Goal: Communication & Community: Answer question/provide support

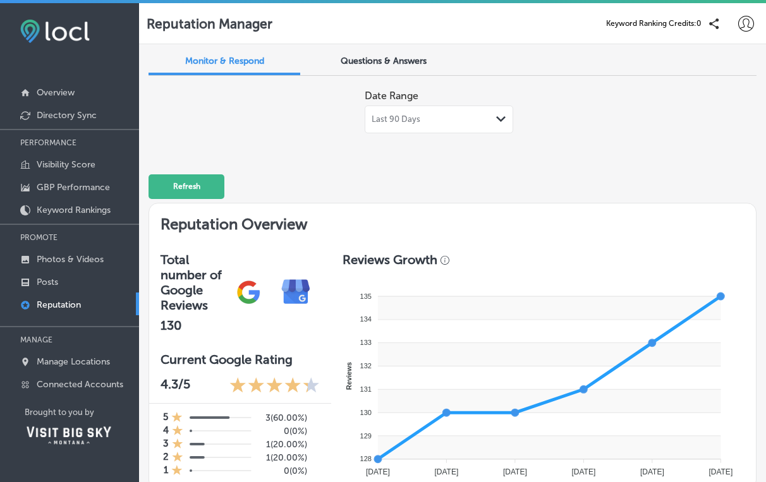
scroll to position [972, 0]
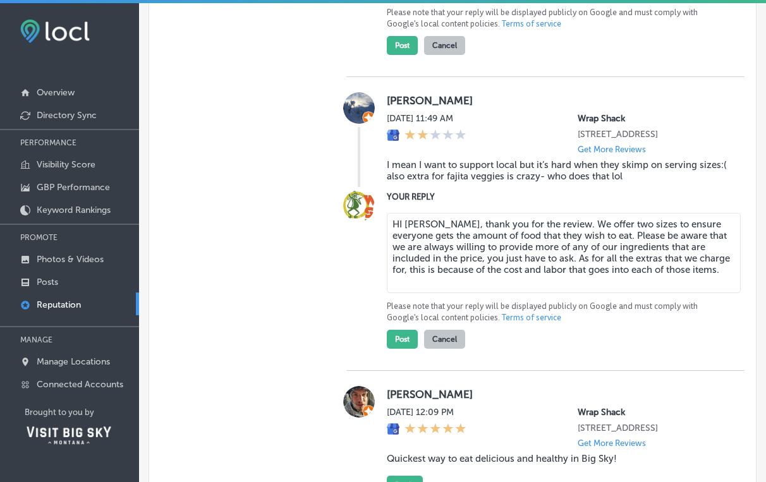
click at [532, 250] on textarea "HI [PERSON_NAME], thank you for the review. We offer two sizes to ensure everyo…" at bounding box center [564, 253] width 354 height 80
click at [714, 293] on textarea "HI [PERSON_NAME], thank you for the review. May we ask what you ordered? We off…" at bounding box center [564, 253] width 354 height 80
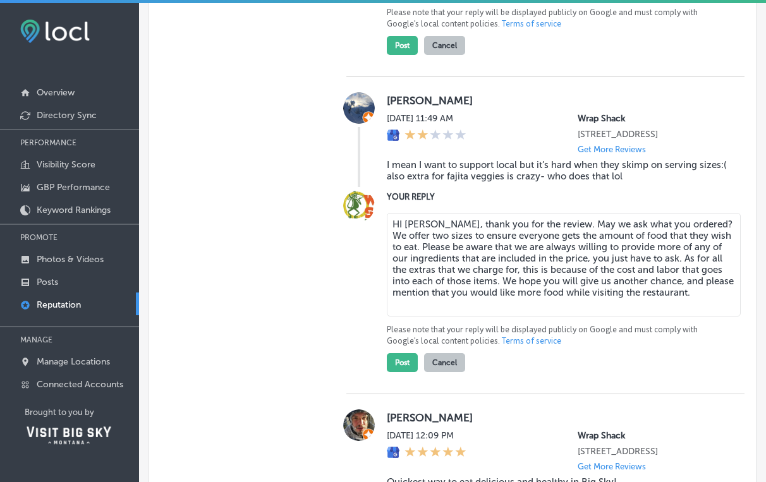
click at [528, 252] on textarea "HI [PERSON_NAME], thank you for the review. May we ask what you ordered? We off…" at bounding box center [564, 265] width 354 height 104
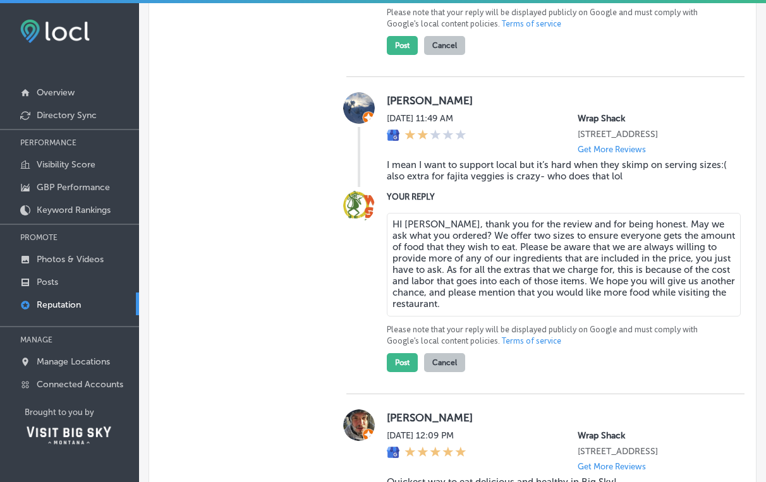
drag, startPoint x: 434, startPoint y: 262, endPoint x: 693, endPoint y: 326, distance: 267.0
click at [693, 317] on textarea "HI [PERSON_NAME], thank you for the review and for being honest. May we ask wha…" at bounding box center [564, 265] width 354 height 104
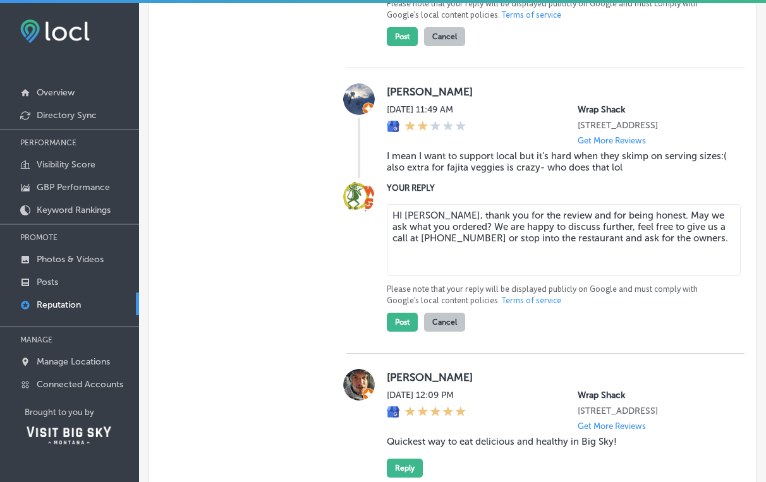
scroll to position [981, 0]
drag, startPoint x: 618, startPoint y: 240, endPoint x: 532, endPoint y: 240, distance: 86.0
click at [532, 240] on textarea "HI [PERSON_NAME], thank you for the review and for being honest. May we ask wha…" at bounding box center [564, 240] width 354 height 72
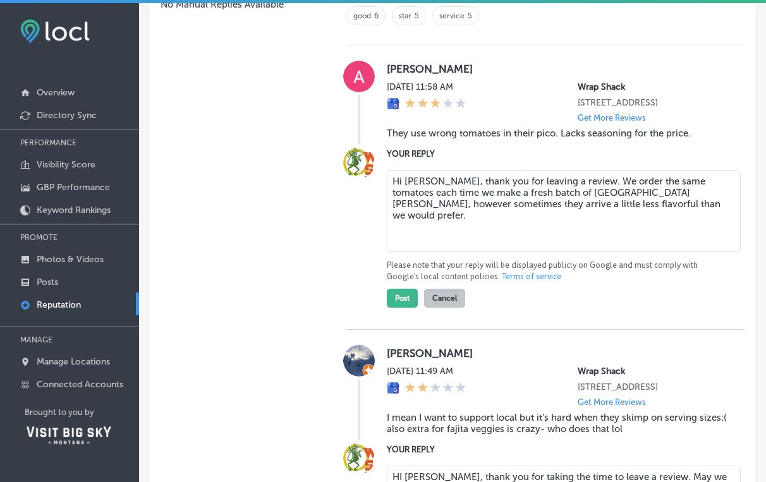
scroll to position [716, 0]
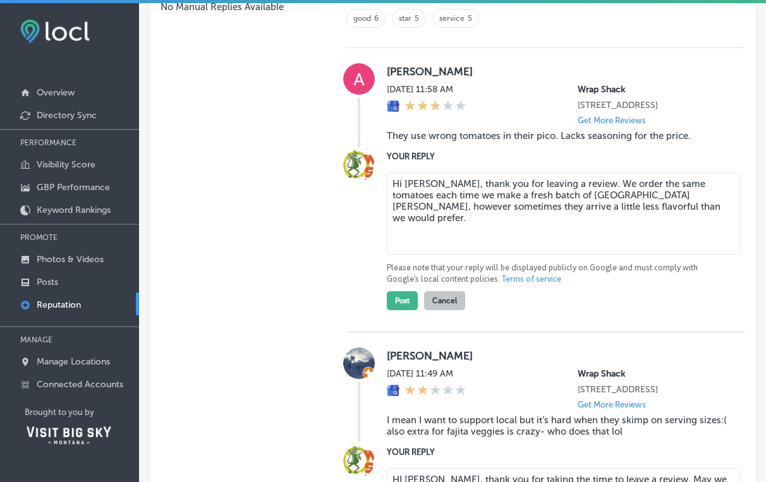
type textarea "HI [PERSON_NAME], thank you for taking the time to leave a review. May we ask w…"
drag, startPoint x: 568, startPoint y: 199, endPoint x: 575, endPoint y: 239, distance: 40.4
click at [575, 238] on textarea "Hi [PERSON_NAME], thank you for leaving a review. We order the same tomatoes ea…" at bounding box center [564, 214] width 354 height 82
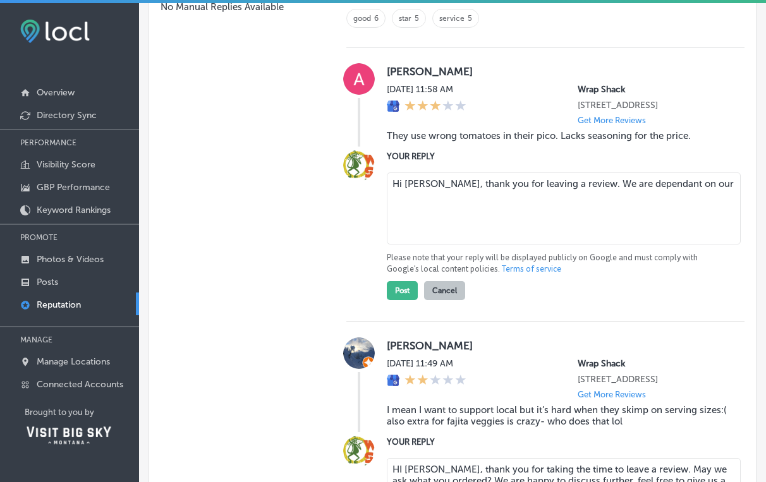
click at [624, 202] on textarea "Hi [PERSON_NAME], thank you for leaving a review. We are dependant on our" at bounding box center [564, 209] width 354 height 72
click at [680, 200] on textarea "Hi [PERSON_NAME], thank you for leaving a review. We are dependent on our" at bounding box center [564, 209] width 354 height 72
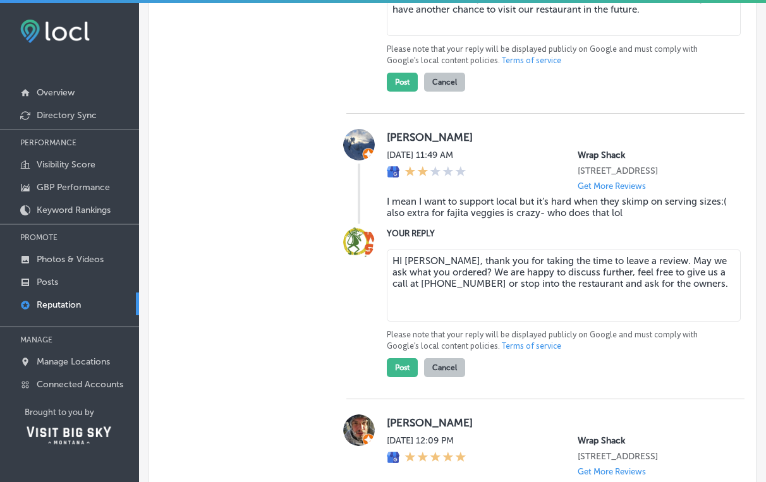
scroll to position [928, 0]
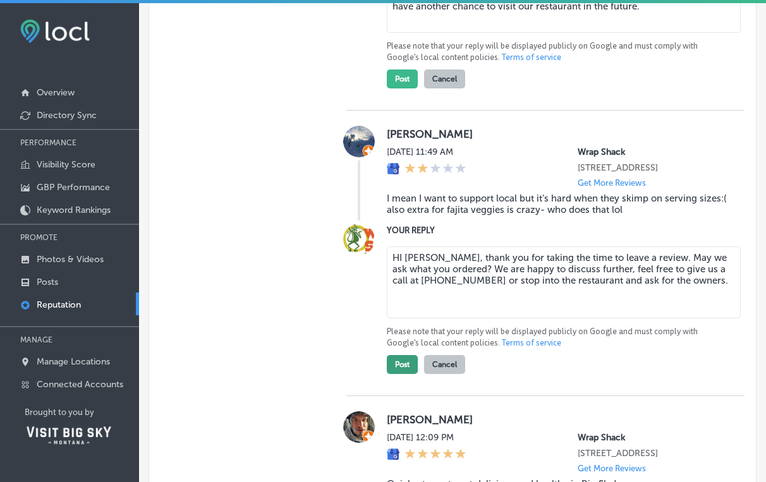
type textarea "Hi [PERSON_NAME], thank you for leaving a review. We are dependent on our distr…"
click at [400, 374] on button "Post" at bounding box center [402, 364] width 31 height 19
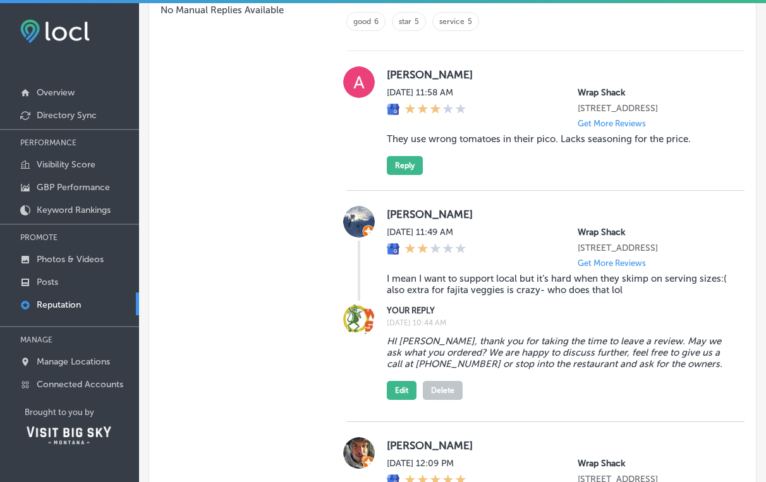
scroll to position [702, 0]
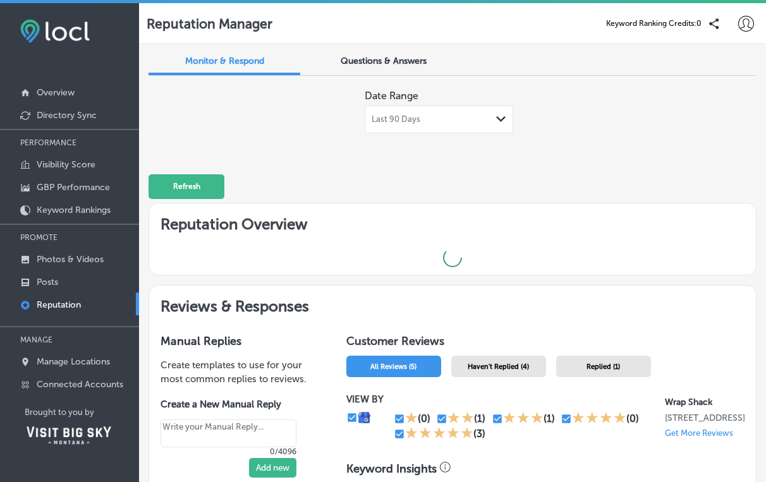
type textarea "x"
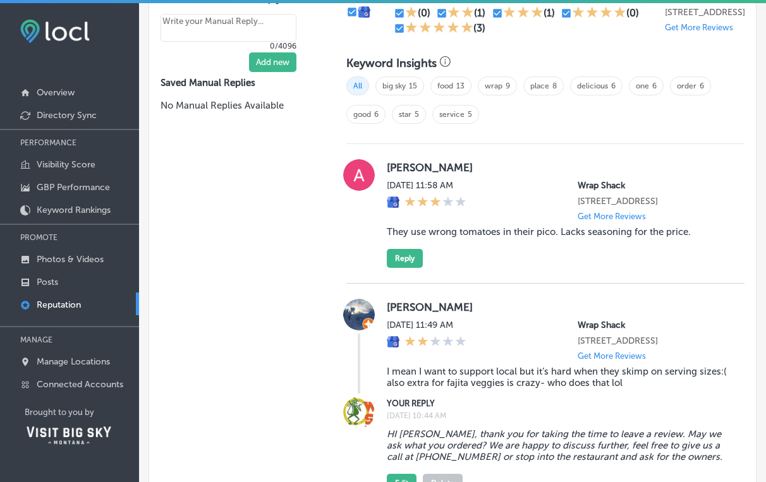
scroll to position [687, 0]
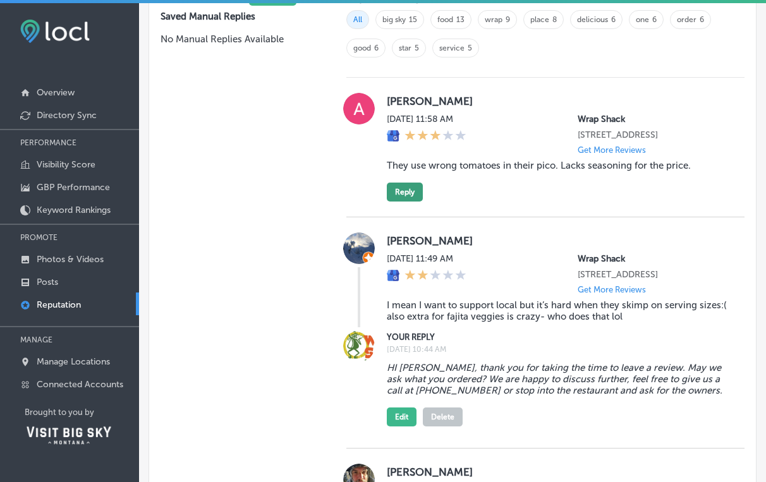
click at [405, 202] on button "Reply" at bounding box center [405, 192] width 36 height 19
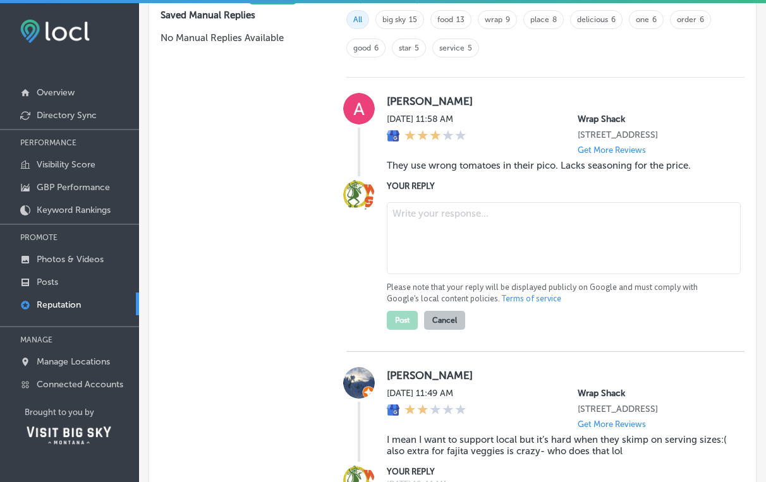
scroll to position [685, 0]
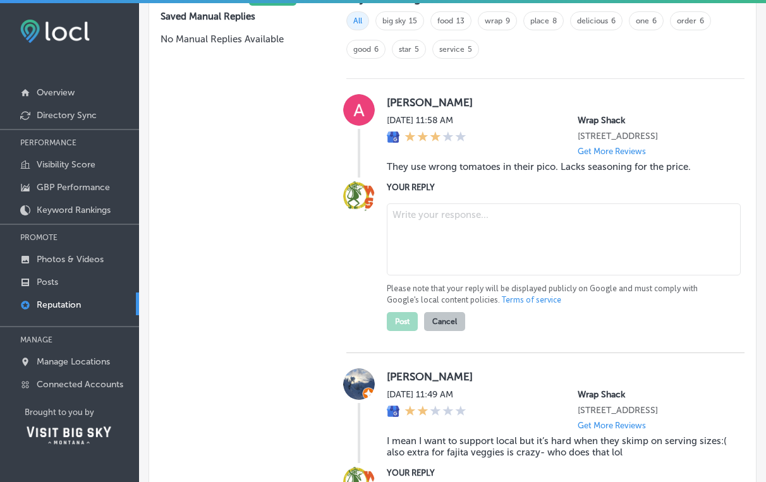
click at [418, 266] on textarea at bounding box center [564, 240] width 354 height 72
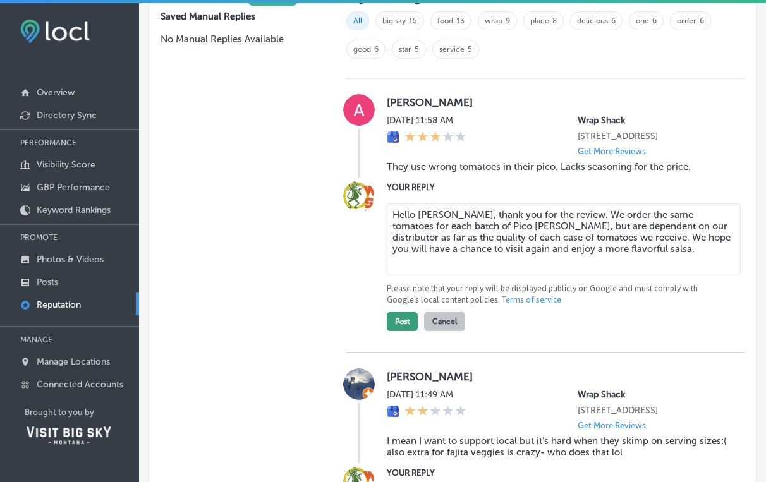
type textarea "Hello [PERSON_NAME], thank you for the review. We order the same tomatoes for e…"
click at [391, 331] on button "Post" at bounding box center [402, 321] width 31 height 19
type textarea "x"
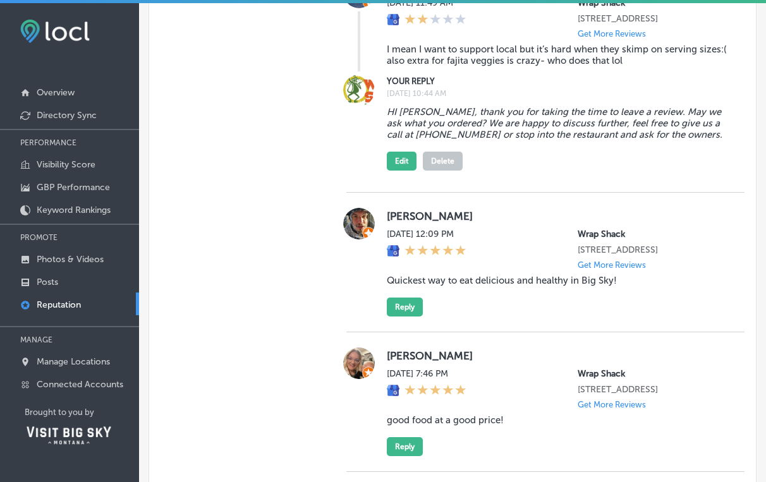
scroll to position [1040, 0]
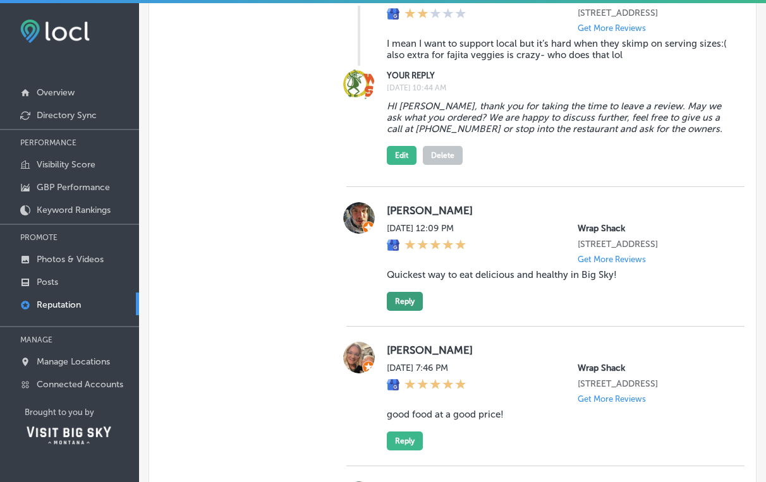
click at [396, 311] on button "Reply" at bounding box center [405, 301] width 36 height 19
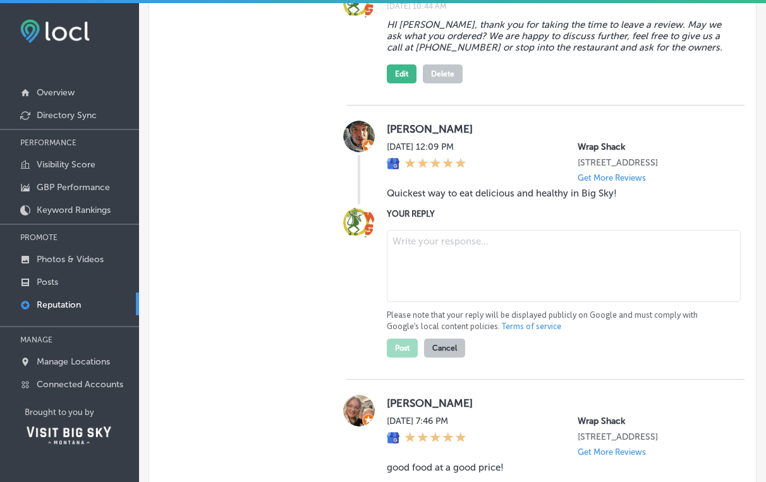
scroll to position [1123, 0]
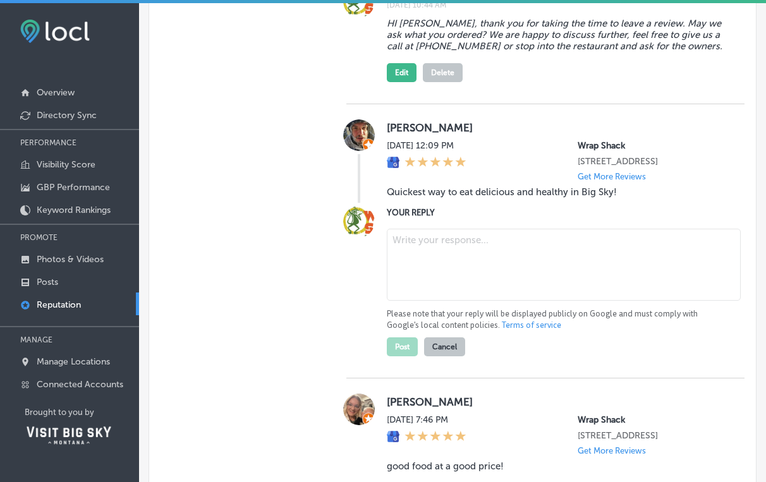
click at [429, 301] on textarea at bounding box center [564, 265] width 354 height 72
click at [546, 290] on textarea "Hi [PERSON_NAME], we appreciate the" at bounding box center [564, 265] width 354 height 72
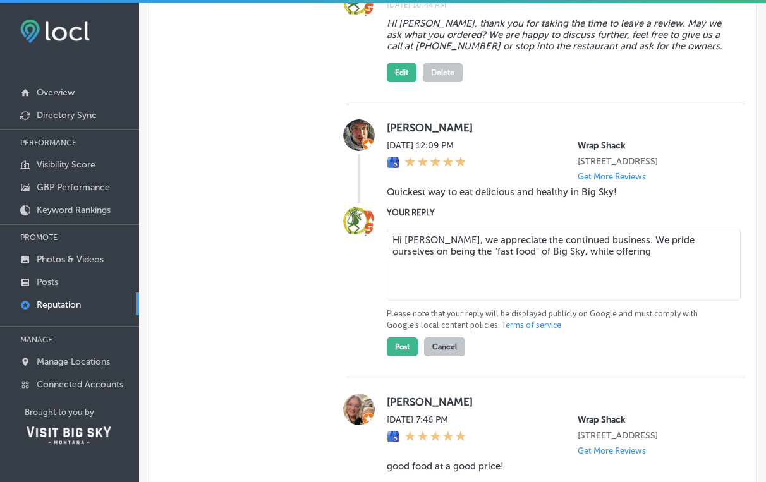
click at [503, 286] on textarea "Hi [PERSON_NAME], we appreciate the continued business. We pride ourselves on b…" at bounding box center [564, 265] width 354 height 72
click at [576, 286] on textarea "Hi [PERSON_NAME], we appreciate your continued business. We pride ourselves on …" at bounding box center [564, 265] width 354 height 72
type textarea "Hi [PERSON_NAME], we appreciate your continued support. We pride ourselves on b…"
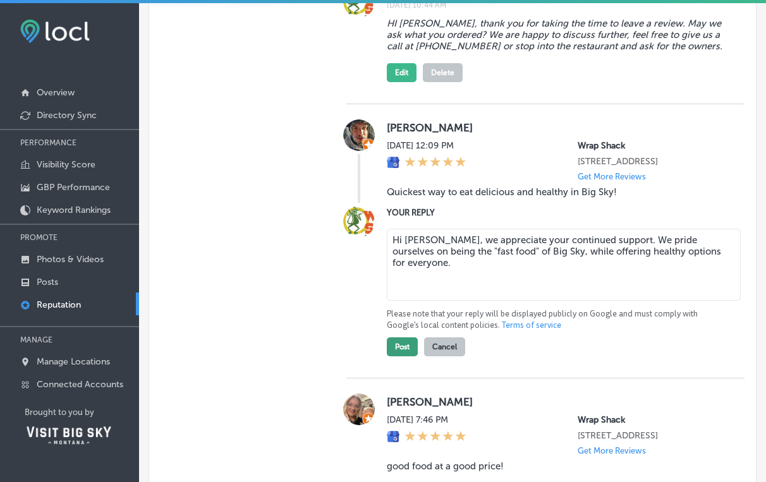
click at [398, 357] on button "Post" at bounding box center [402, 347] width 31 height 19
type textarea "x"
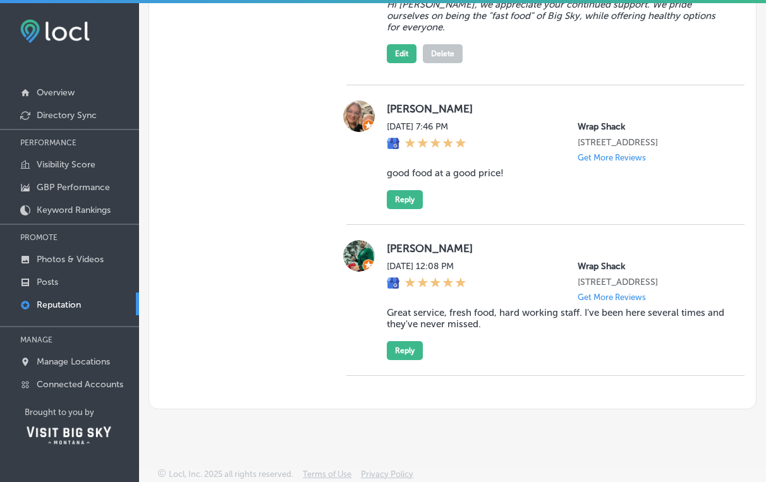
scroll to position [1423, 0]
click at [408, 347] on button "Reply" at bounding box center [405, 350] width 36 height 19
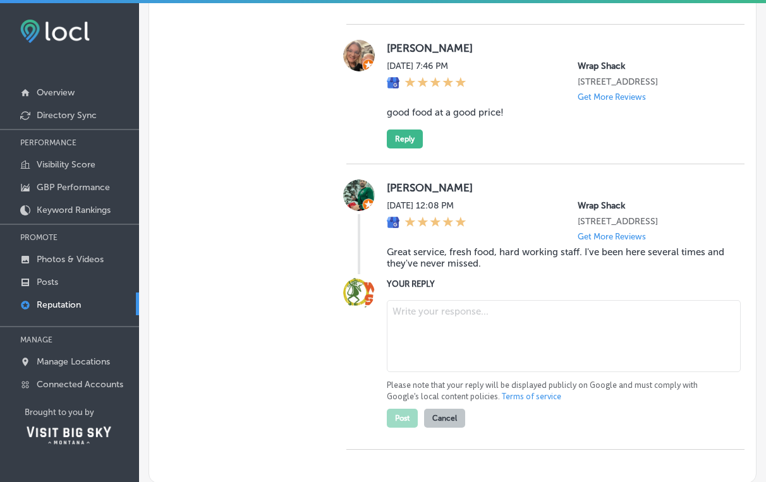
click at [421, 372] on textarea at bounding box center [564, 336] width 354 height 72
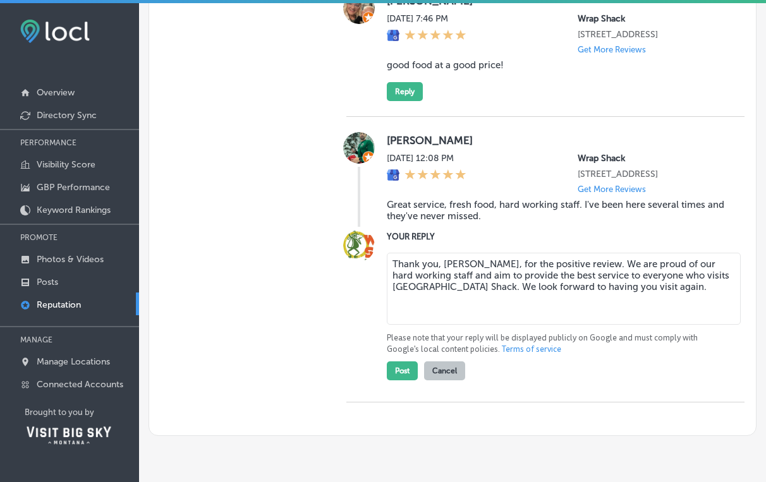
scroll to position [1474, 0]
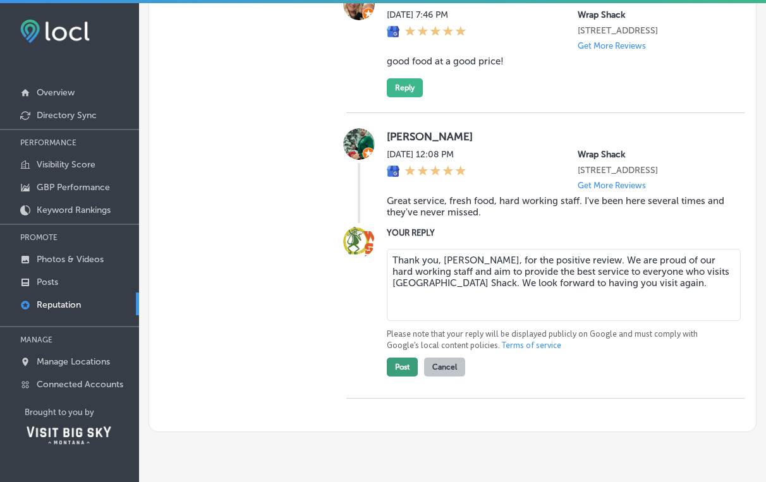
type textarea "Thank you, [PERSON_NAME], for the positive review. We are proud of our hard wor…"
click at [403, 377] on button "Post" at bounding box center [402, 367] width 31 height 19
type textarea "x"
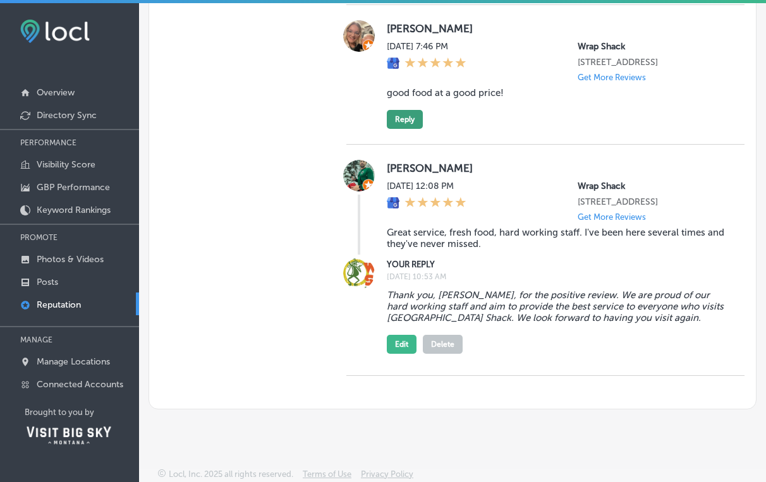
click at [404, 129] on button "Reply" at bounding box center [405, 119] width 36 height 19
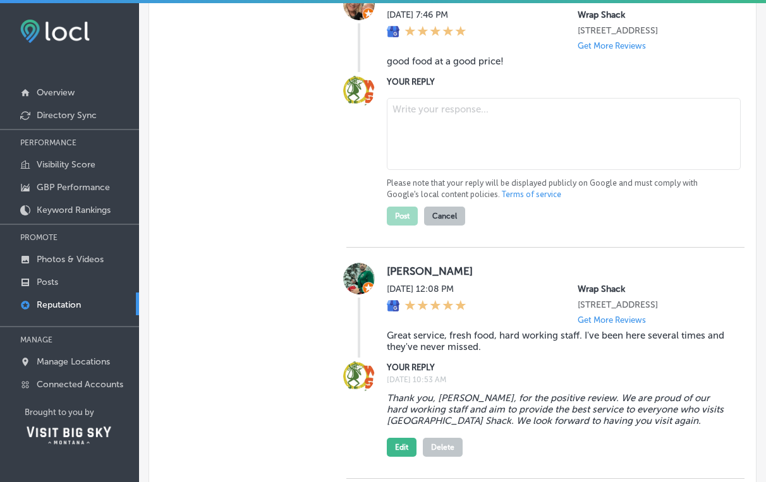
click at [430, 170] on textarea at bounding box center [564, 134] width 354 height 72
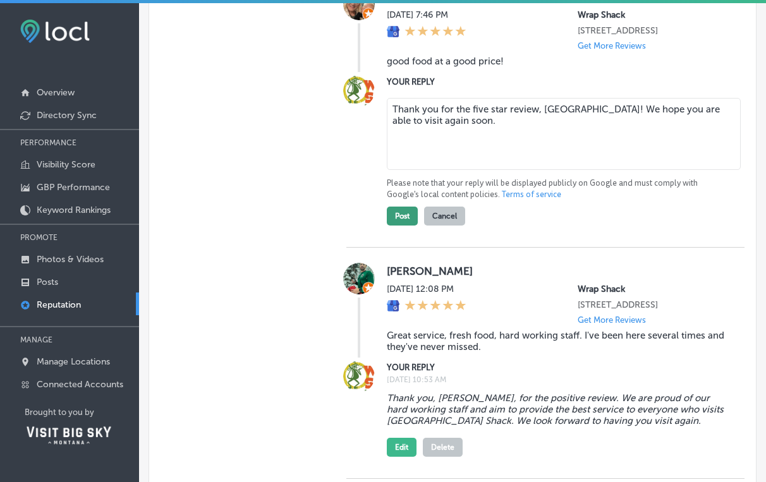
type textarea "Thank you for the five star review, [GEOGRAPHIC_DATA]! We hope you are able to …"
click at [403, 226] on button "Post" at bounding box center [402, 216] width 31 height 19
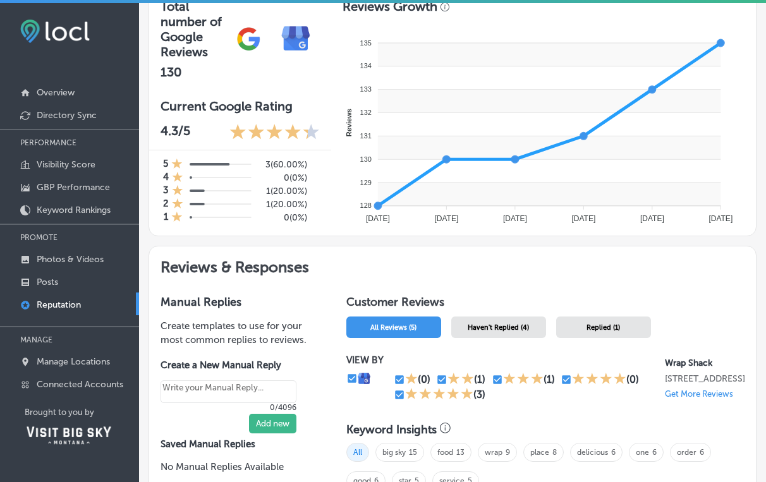
scroll to position [250, 0]
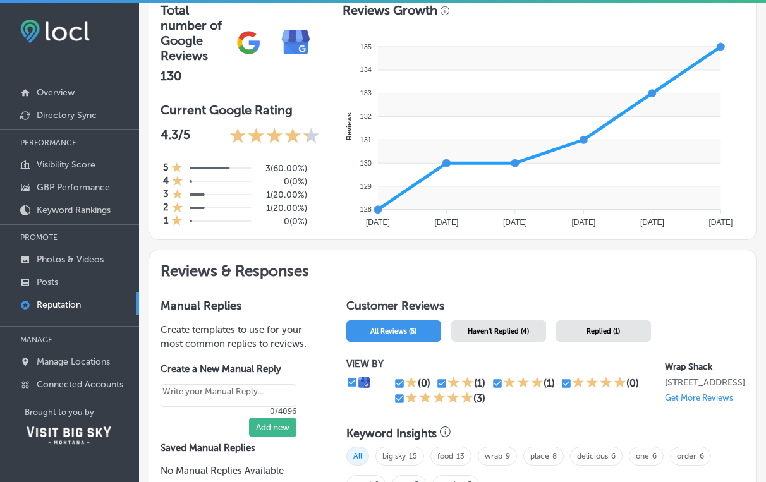
click at [512, 326] on div "Haven't Replied (4)" at bounding box center [498, 331] width 95 height 21
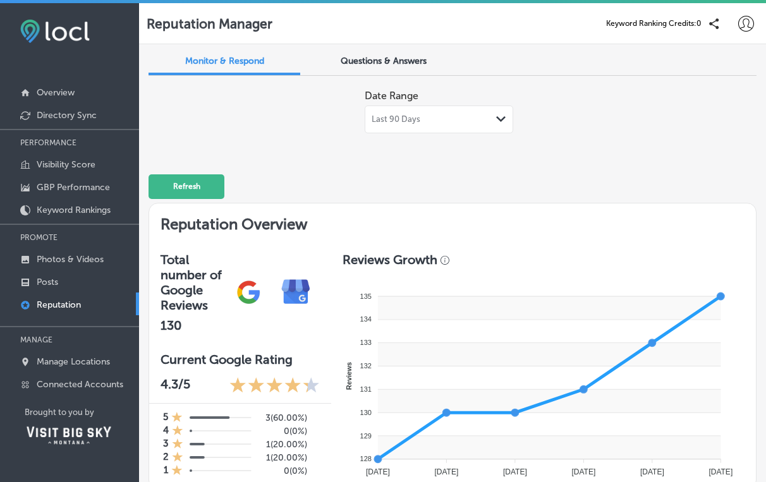
click at [496, 117] on div "Last 90 Days Path Created with Sketch." at bounding box center [439, 119] width 135 height 10
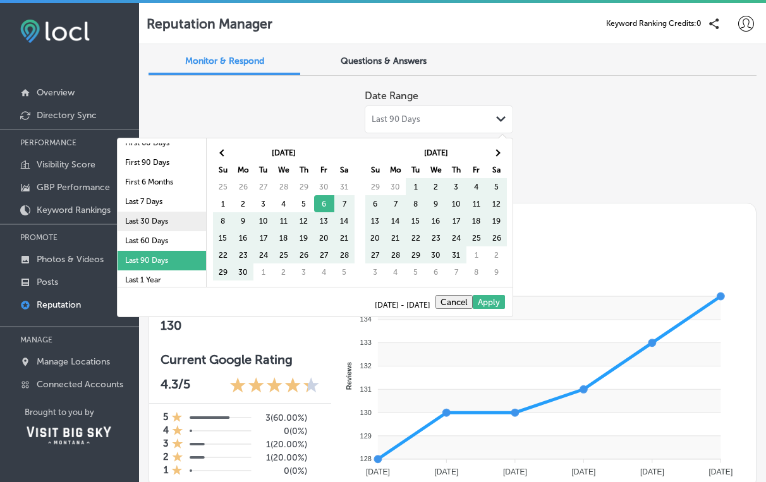
scroll to position [73, 0]
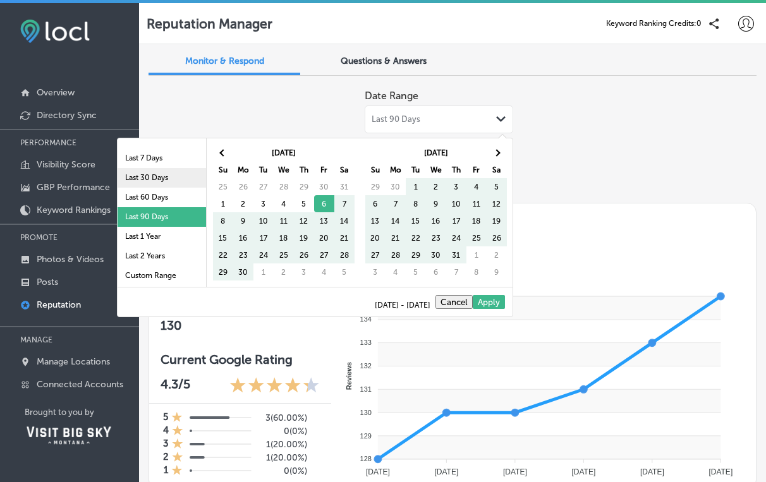
click at [156, 245] on li "Last 1 Year" at bounding box center [162, 237] width 89 height 20
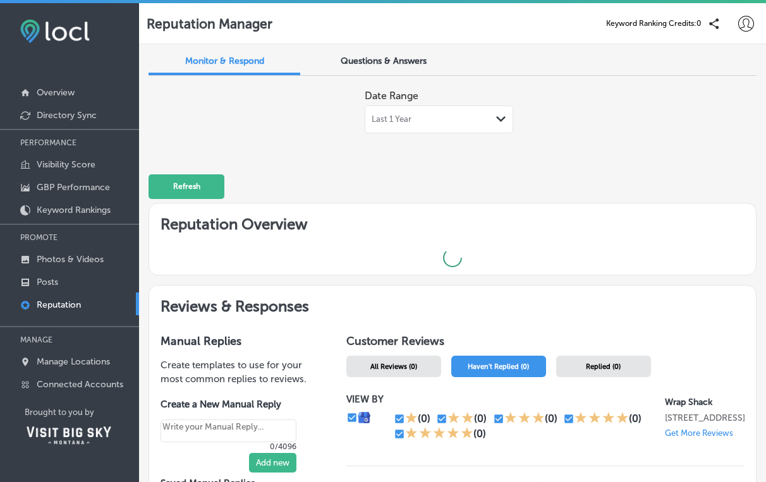
type textarea "x"
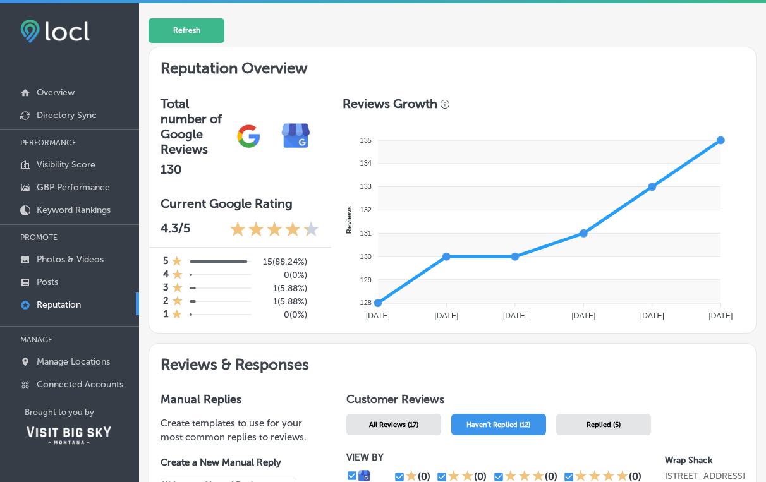
scroll to position [0, 0]
